Goal: Information Seeking & Learning: Find specific fact

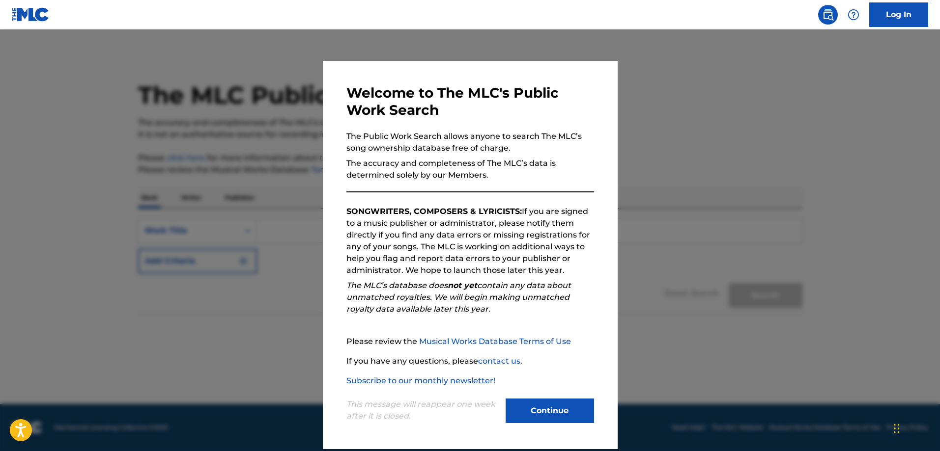
click at [541, 415] on button "Continue" at bounding box center [549, 411] width 88 height 25
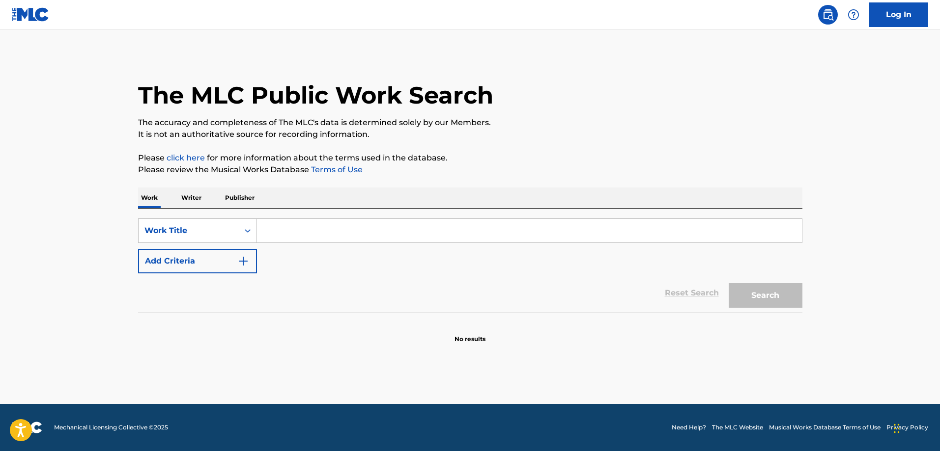
drag, startPoint x: 337, startPoint y: 231, endPoint x: 342, endPoint y: 224, distance: 8.9
click at [339, 229] on input "Search Form" at bounding box center [529, 231] width 545 height 24
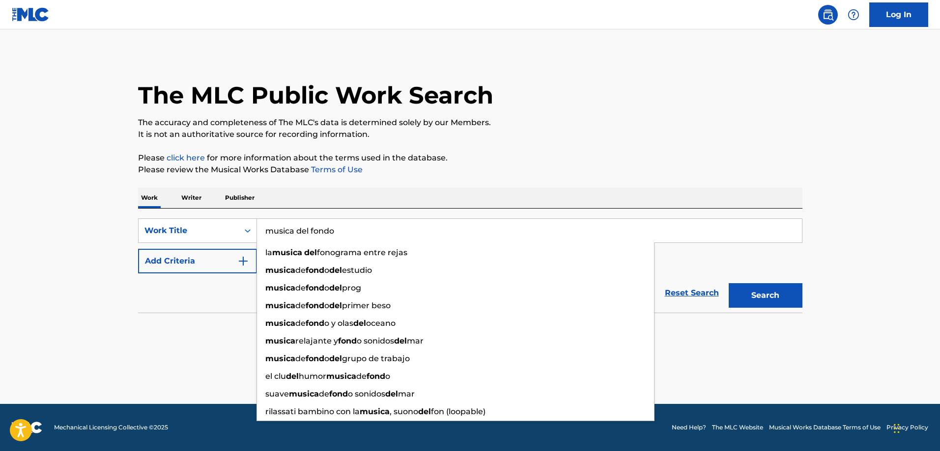
type input "musica del fondo"
click at [729, 283] on button "Search" at bounding box center [766, 295] width 74 height 25
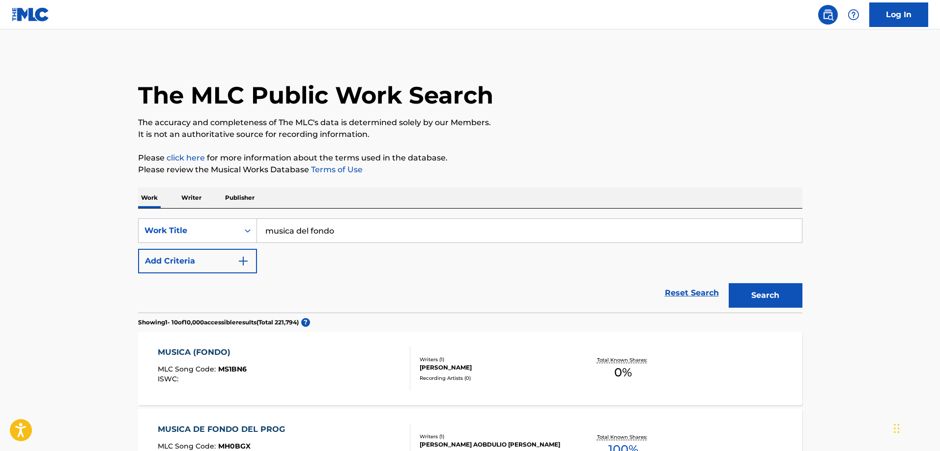
click at [212, 267] on button "Add Criteria" at bounding box center [197, 261] width 119 height 25
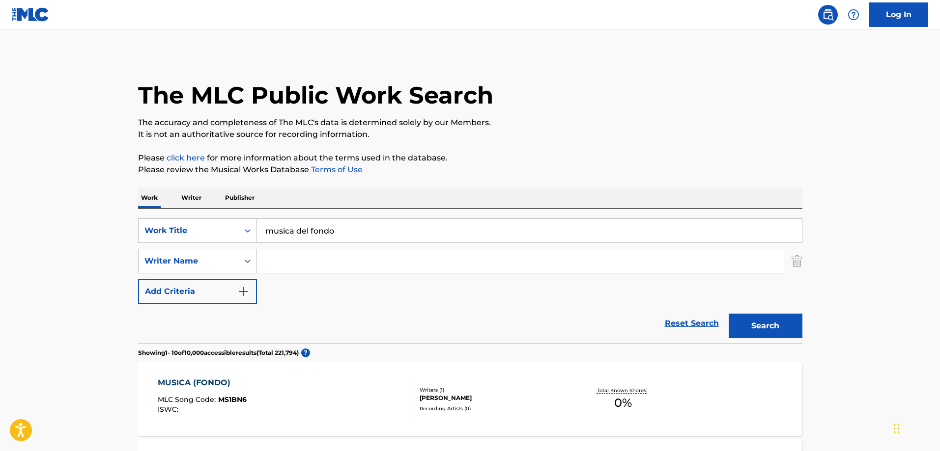
click at [320, 254] on input "Search Form" at bounding box center [520, 262] width 527 height 24
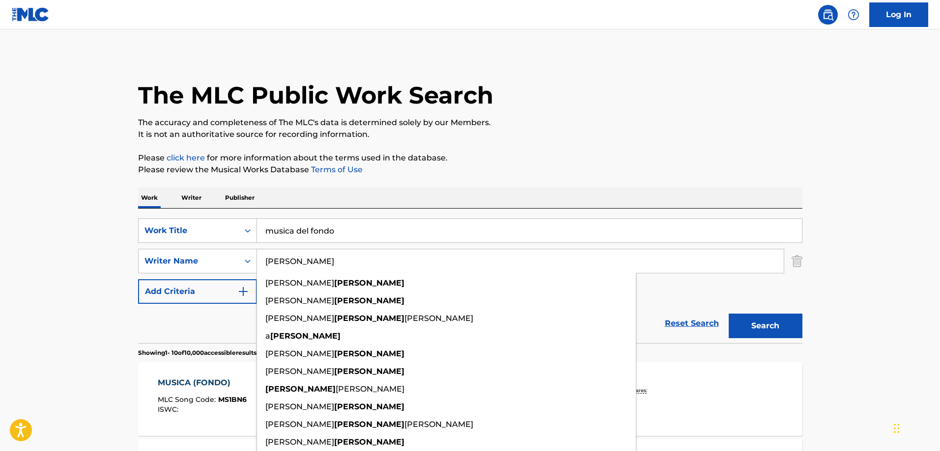
click at [729, 314] on button "Search" at bounding box center [766, 326] width 74 height 25
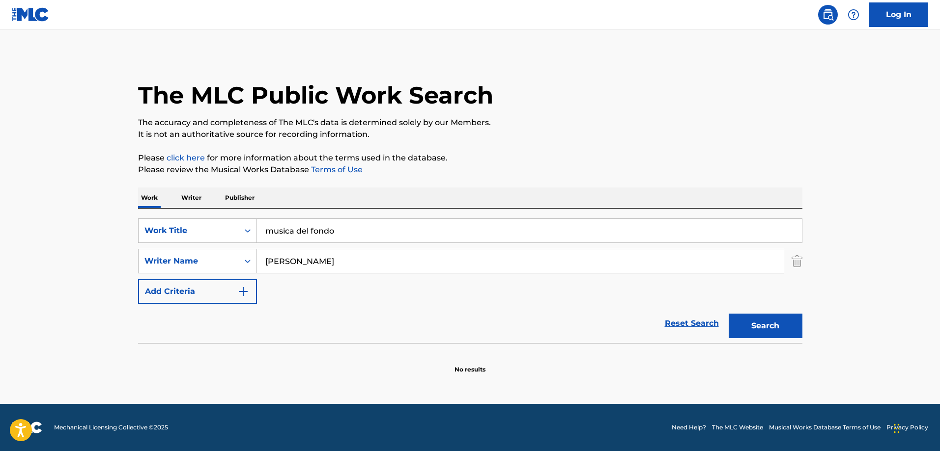
click at [318, 261] on input "[PERSON_NAME]" at bounding box center [520, 262] width 527 height 24
drag, startPoint x: 318, startPoint y: 261, endPoint x: 207, endPoint y: 255, distance: 111.2
click at [223, 256] on div "SearchWithCriteria8994aaed-6781-4206-834a-4f1dcc175b2b Writer Name [PERSON_NAME]" at bounding box center [470, 261] width 664 height 25
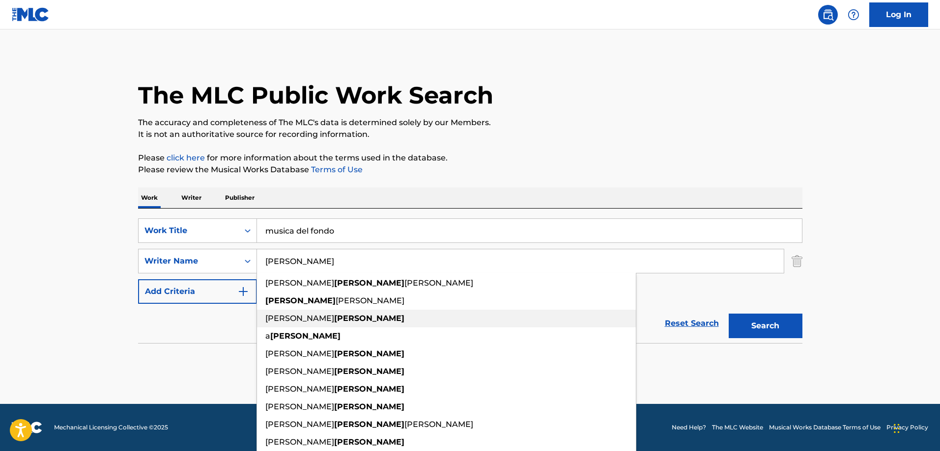
click at [466, 316] on div "[PERSON_NAME]" at bounding box center [446, 319] width 379 height 18
type input "[PERSON_NAME]"
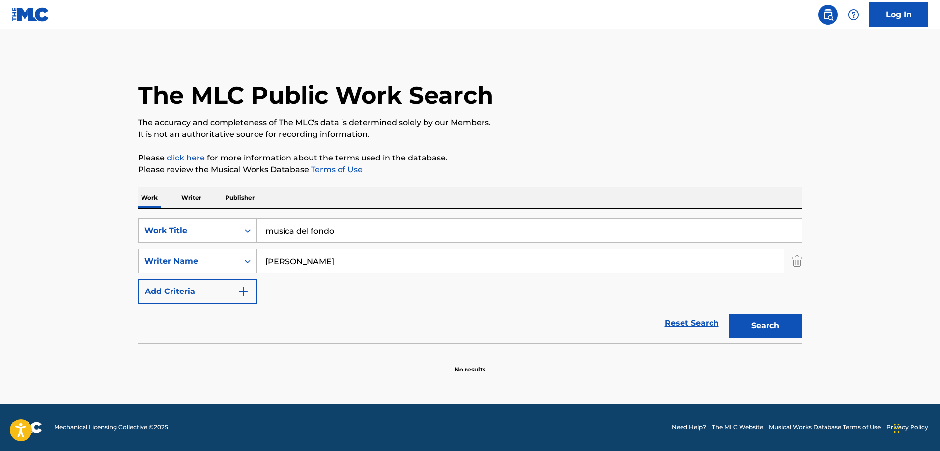
click at [792, 331] on button "Search" at bounding box center [766, 326] width 74 height 25
click at [437, 276] on div "SearchWithCriteriae096b36c-9286-4896-8ec7-443d439c0fce Work Title musica del fo…" at bounding box center [470, 261] width 664 height 85
drag, startPoint x: 432, startPoint y: 271, endPoint x: 412, endPoint y: 252, distance: 28.2
click at [432, 270] on input "[PERSON_NAME]" at bounding box center [520, 262] width 527 height 24
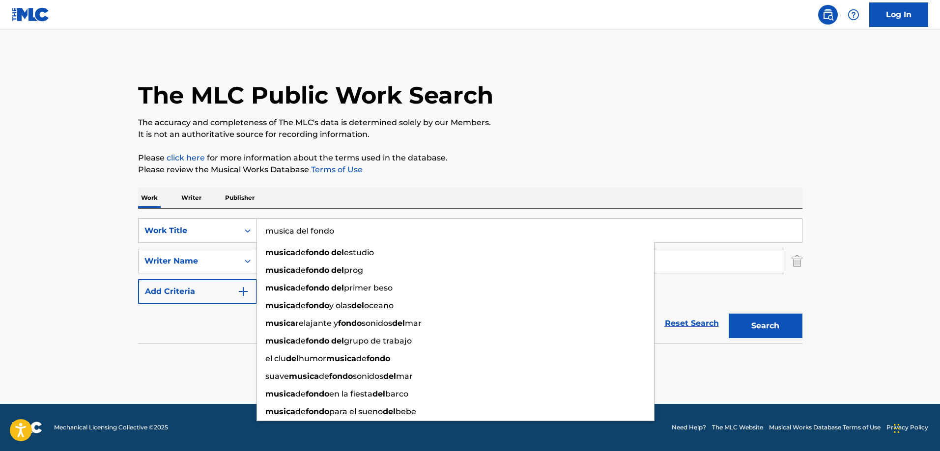
drag, startPoint x: 382, startPoint y: 233, endPoint x: 294, endPoint y: 236, distance: 88.0
click at [294, 236] on input "musica del fondo" at bounding box center [529, 231] width 545 height 24
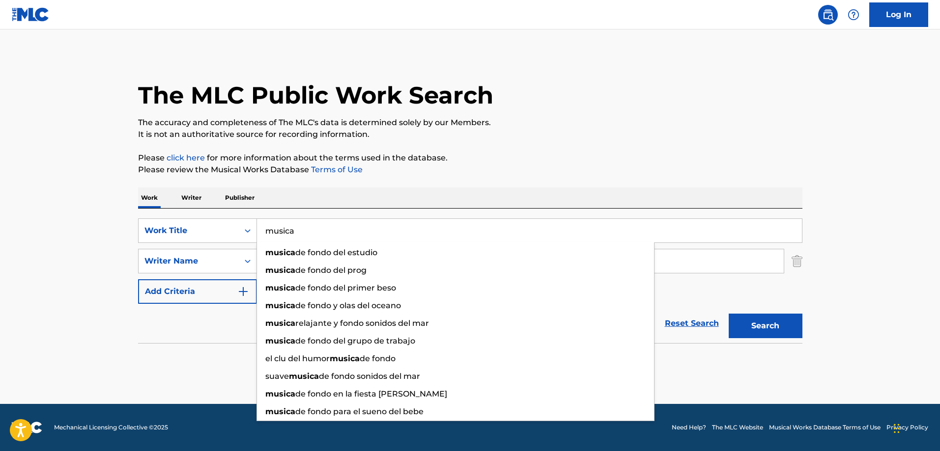
type input "musica"
click at [729, 314] on button "Search" at bounding box center [766, 326] width 74 height 25
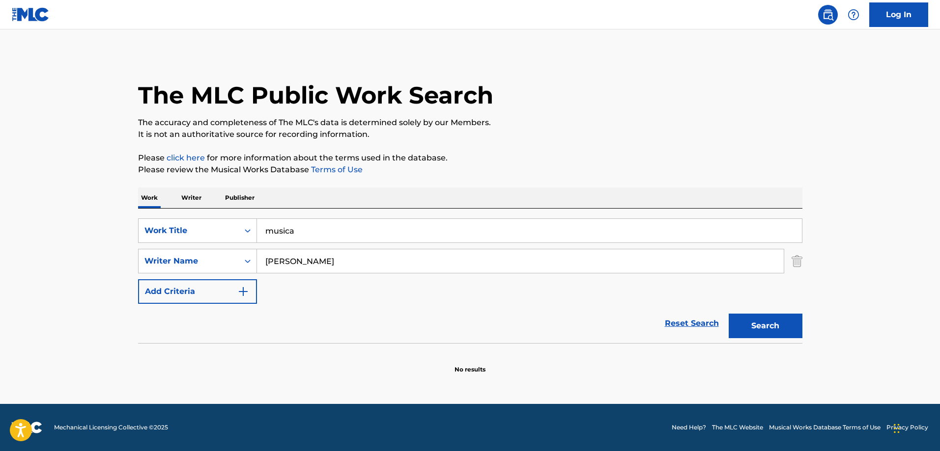
click at [305, 237] on input "musica" at bounding box center [529, 231] width 545 height 24
drag, startPoint x: 351, startPoint y: 256, endPoint x: 240, endPoint y: 251, distance: 110.7
click at [240, 251] on div "SearchWithCriteria8994aaed-6781-4206-834a-4f1dcc175b2b Writer Name [PERSON_NAME]" at bounding box center [470, 261] width 664 height 25
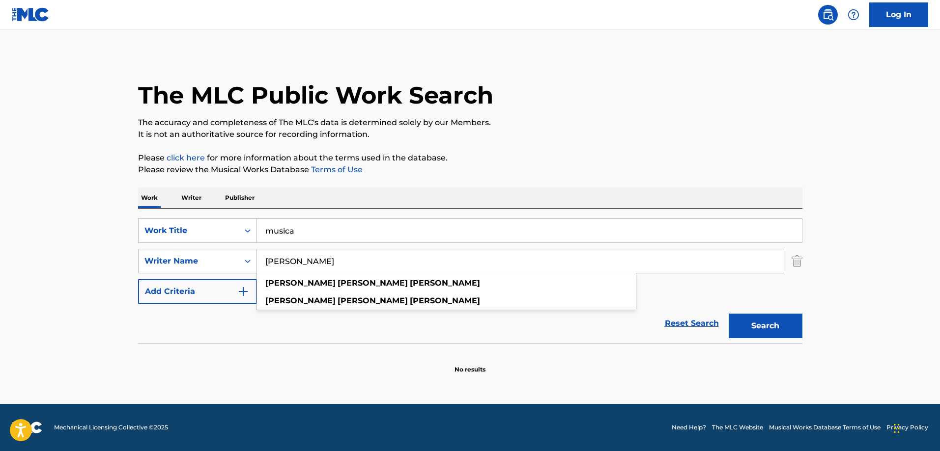
click at [337, 200] on div "Work Writer Publisher" at bounding box center [470, 198] width 664 height 21
